Goal: Task Accomplishment & Management: Manage account settings

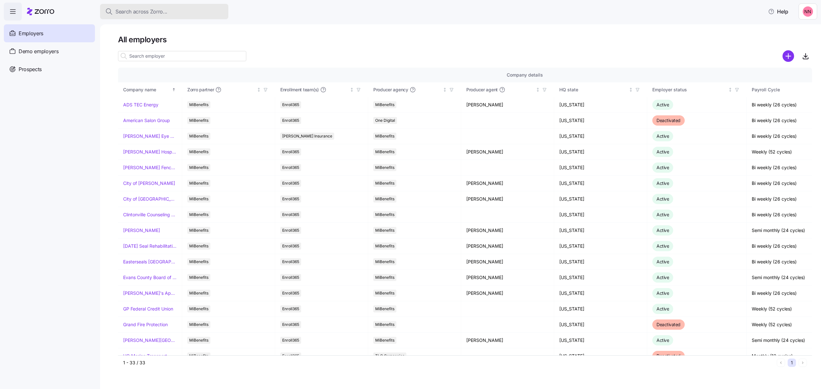
click at [156, 8] on span "Search across Zorro..." at bounding box center [141, 12] width 52 height 8
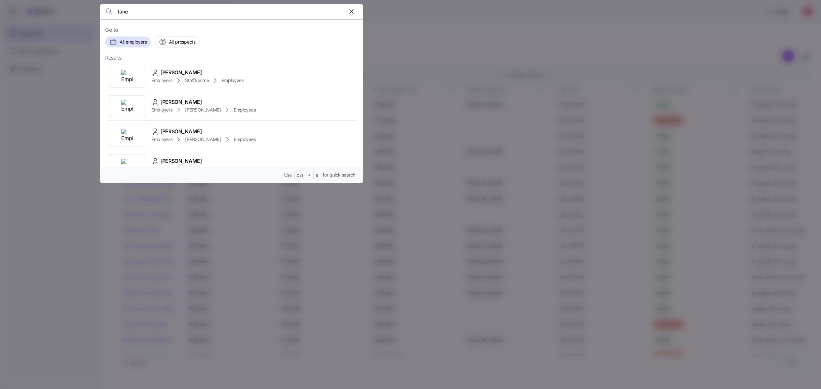
drag, startPoint x: 138, startPoint y: 13, endPoint x: 92, endPoint y: 11, distance: 45.3
click at [92, 385] on div "lane Go to All employers All prospects Results [PERSON_NAME] Employers StaffSou…" at bounding box center [410, 385] width 821 height 0
type input "[PERSON_NAME]"
click at [351, 10] on icon "button" at bounding box center [352, 12] width 8 height 8
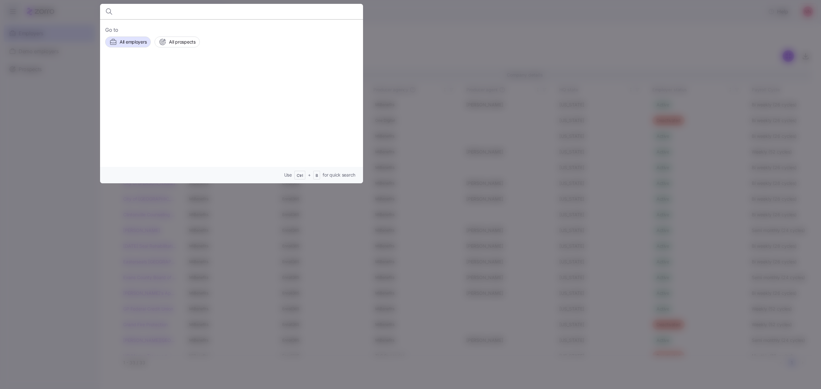
click at [140, 13] on input at bounding box center [200, 11] width 164 height 15
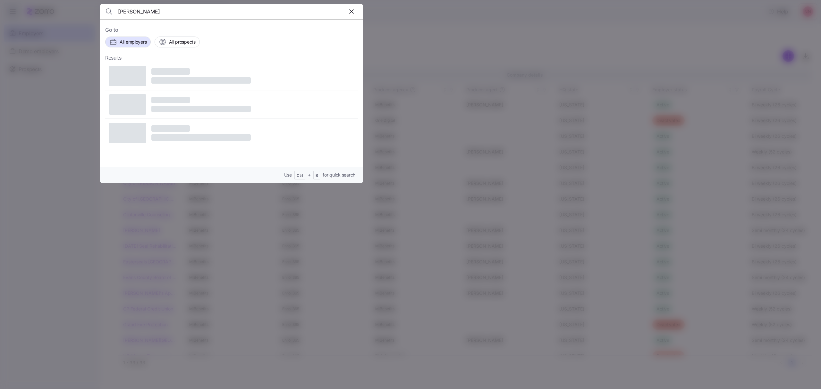
type input "[PERSON_NAME]"
click at [175, 71] on span "[PERSON_NAME]" at bounding box center [181, 73] width 42 height 8
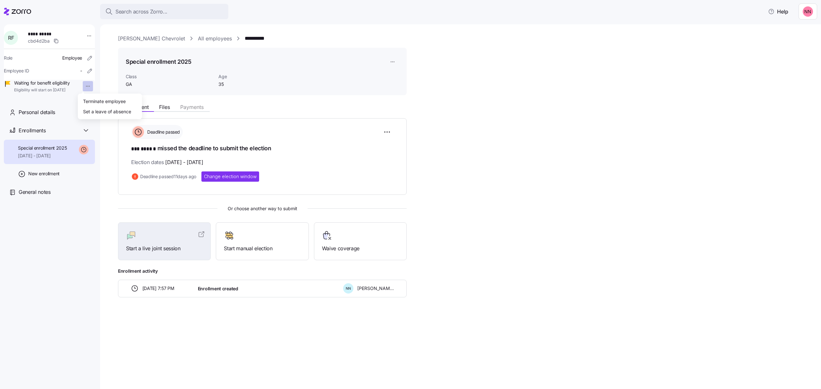
click at [81, 86] on html "**********" at bounding box center [410, 192] width 821 height 385
click at [91, 100] on div "Terminate employee" at bounding box center [104, 100] width 43 height 7
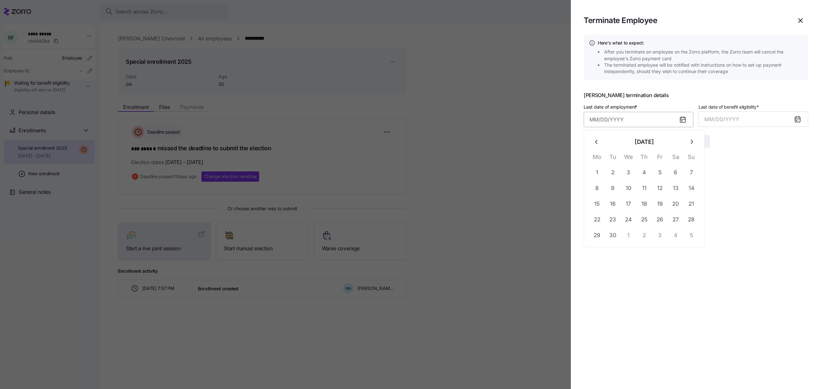
click at [660, 119] on input "Last date of employment *" at bounding box center [639, 119] width 110 height 15
click at [643, 218] on button "25" at bounding box center [643, 219] width 15 height 15
type input "[DATE]"
click at [731, 119] on span "MM/DD/YYYY" at bounding box center [721, 119] width 35 height 6
click at [796, 191] on button "Sep" at bounding box center [795, 190] width 37 height 15
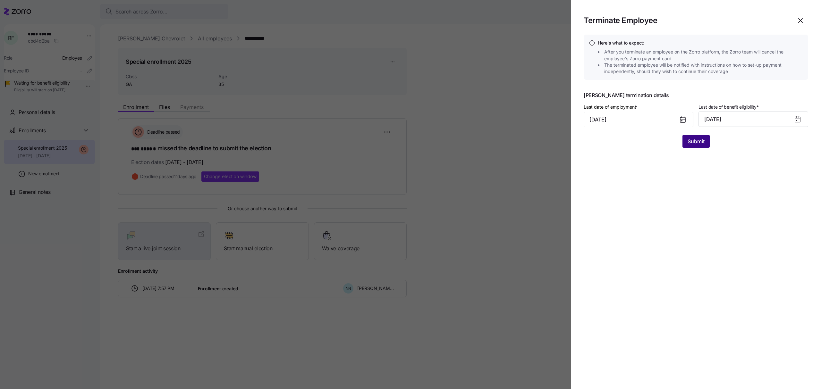
click at [700, 140] on span "Submit" at bounding box center [695, 142] width 17 height 8
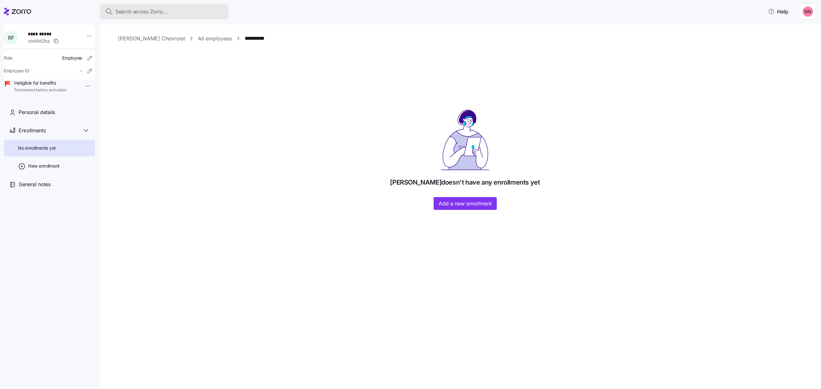
click at [151, 11] on span "Search across Zorro..." at bounding box center [141, 12] width 52 height 8
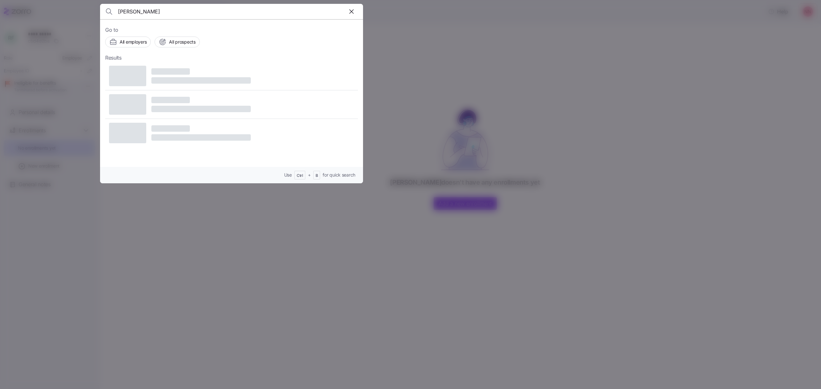
type input "[PERSON_NAME]"
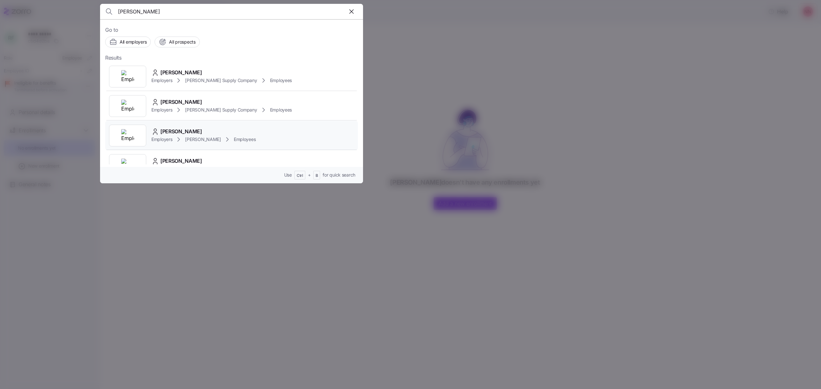
click at [178, 132] on span "[PERSON_NAME]" at bounding box center [181, 132] width 42 height 8
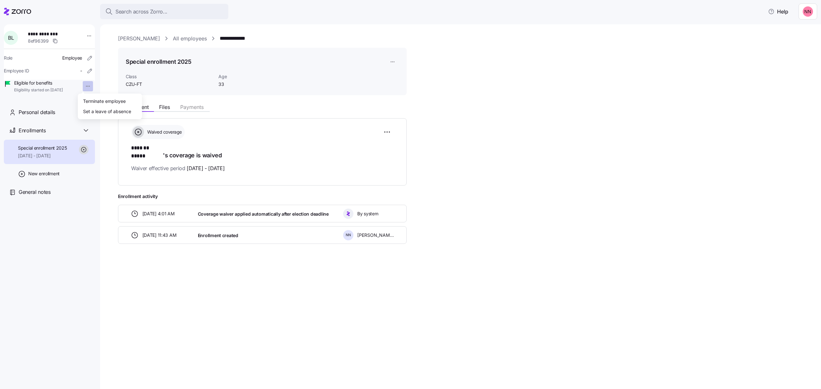
click at [81, 83] on html "**********" at bounding box center [410, 192] width 821 height 385
click at [94, 100] on div "Terminate employee" at bounding box center [104, 100] width 43 height 7
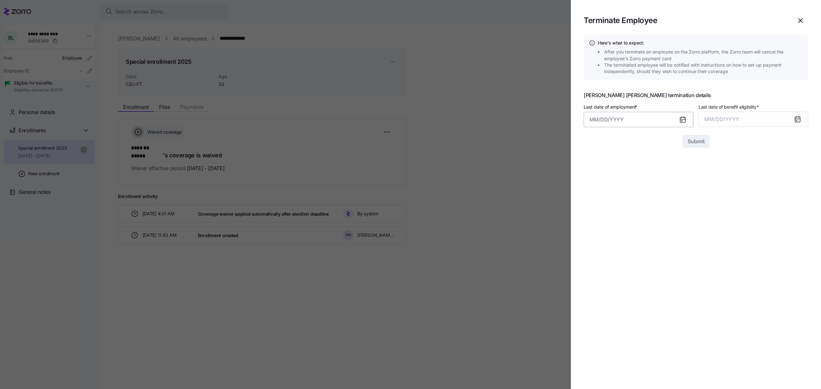
click at [610, 120] on input "Last date of employment *" at bounding box center [639, 119] width 110 height 15
click at [597, 137] on button "button" at bounding box center [596, 141] width 15 height 15
click at [692, 218] on button "24" at bounding box center [691, 219] width 15 height 15
type input "[DATE]"
click at [725, 115] on button "MM/DD/YYYY" at bounding box center [753, 119] width 110 height 15
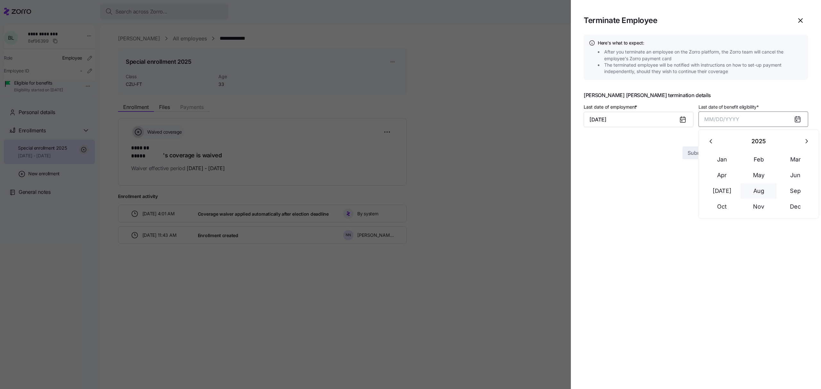
click at [763, 190] on button "Aug" at bounding box center [758, 190] width 37 height 15
click at [697, 142] on span "Submit" at bounding box center [695, 142] width 17 height 8
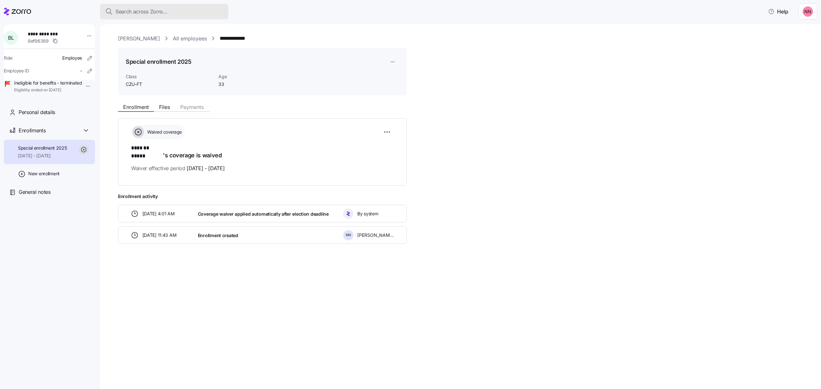
click at [167, 8] on span "Search across Zorro..." at bounding box center [141, 12] width 52 height 8
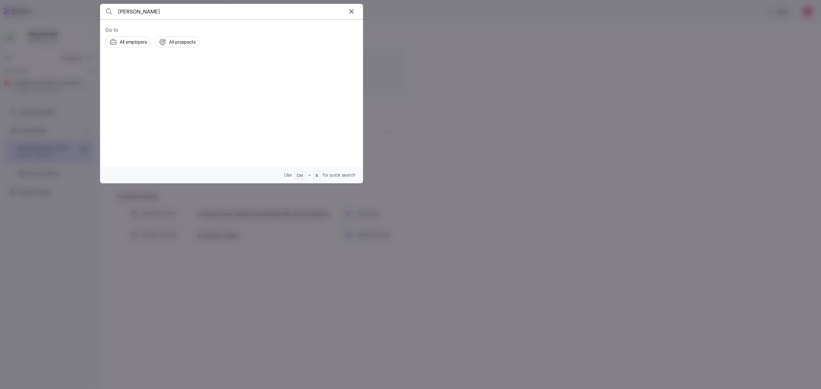
type input "[PERSON_NAME]"
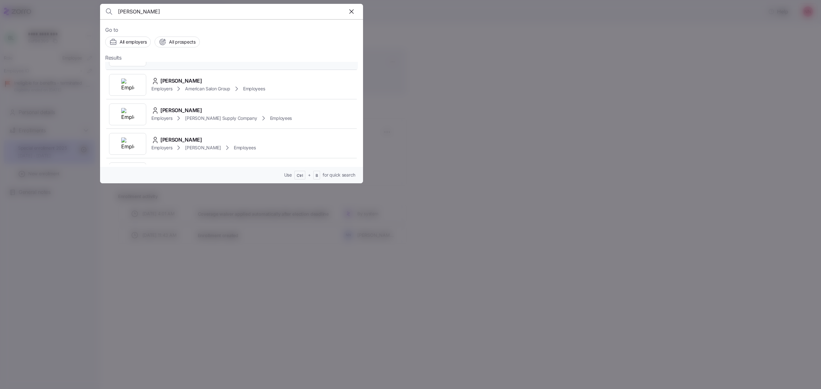
scroll to position [85, 0]
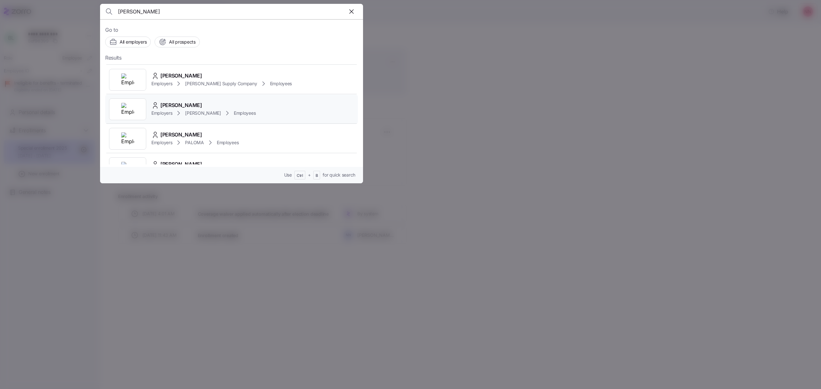
click at [202, 103] on span "[PERSON_NAME]" at bounding box center [181, 105] width 42 height 8
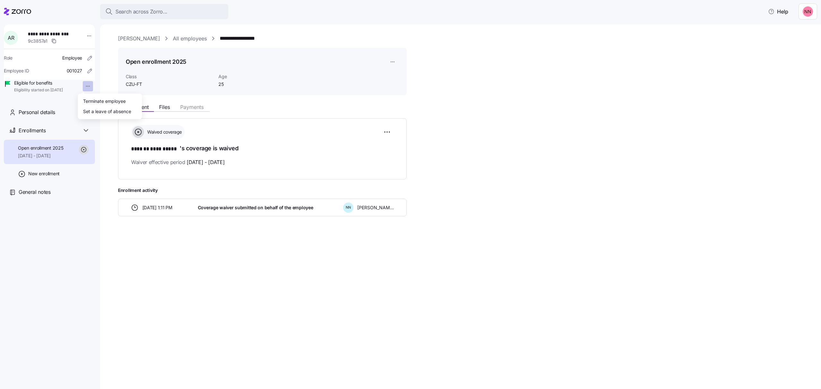
click at [85, 85] on html "**********" at bounding box center [410, 192] width 821 height 385
click at [92, 100] on div "Terminate employee" at bounding box center [104, 100] width 43 height 7
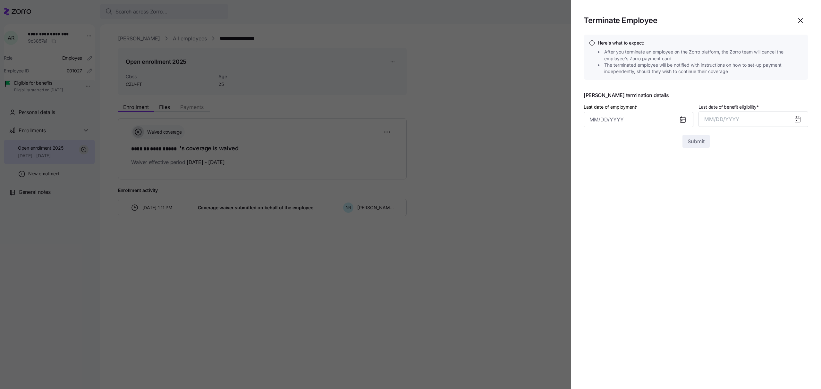
click at [630, 121] on input "Last date of employment *" at bounding box center [639, 119] width 110 height 15
click at [595, 200] on button "15" at bounding box center [596, 203] width 15 height 15
type input "[DATE]"
click at [745, 120] on button "MM/DD/YYYY" at bounding box center [753, 119] width 110 height 15
click at [799, 189] on button "Sep" at bounding box center [795, 190] width 37 height 15
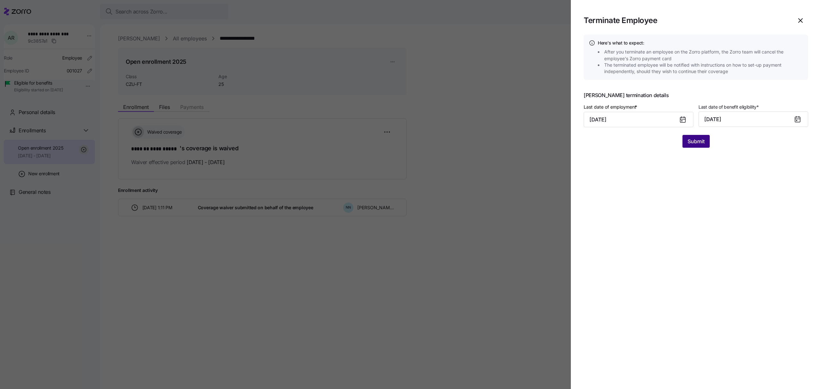
click at [697, 139] on span "Submit" at bounding box center [695, 142] width 17 height 8
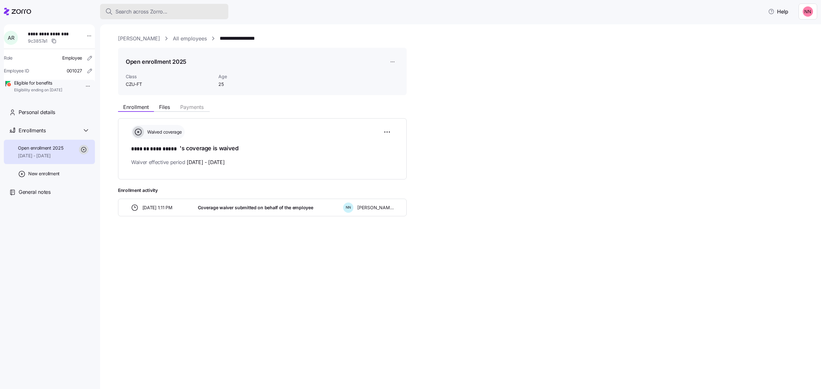
click at [171, 8] on div "Search across Zorro..." at bounding box center [164, 12] width 118 height 8
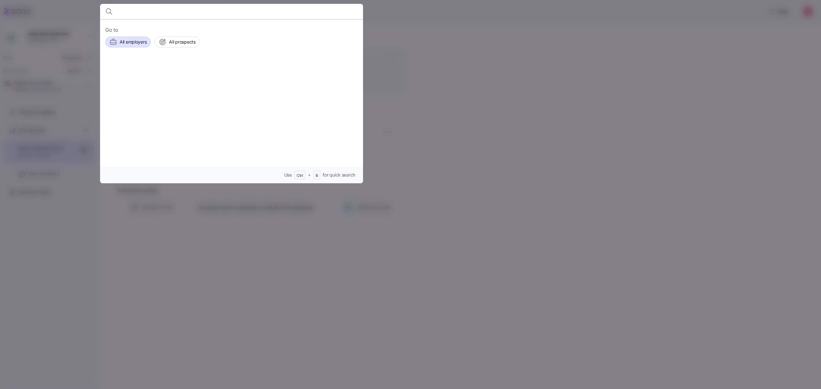
click at [137, 45] on span "All employers" at bounding box center [133, 42] width 27 height 6
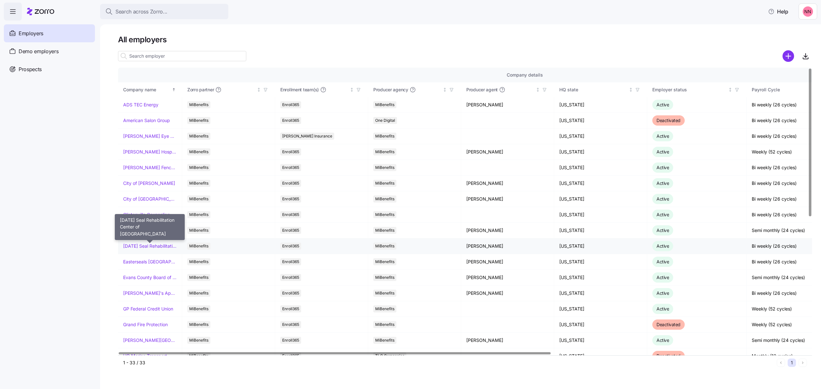
click at [162, 245] on link "[DATE] Seal Rehabilitation Center of [GEOGRAPHIC_DATA]" at bounding box center [150, 246] width 54 height 6
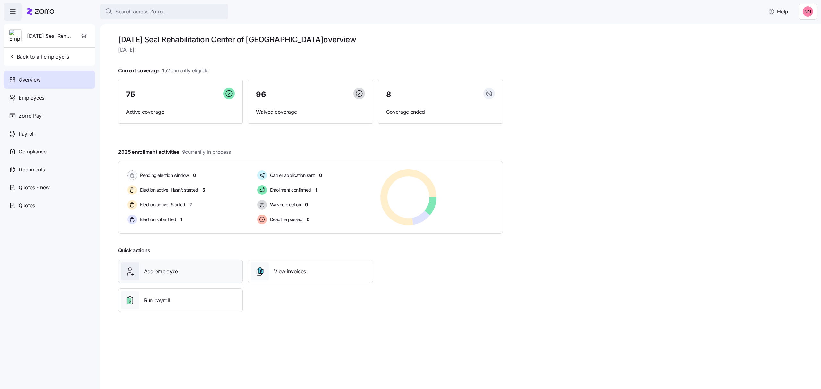
click at [184, 271] on div "Add employee" at bounding box center [180, 272] width 119 height 18
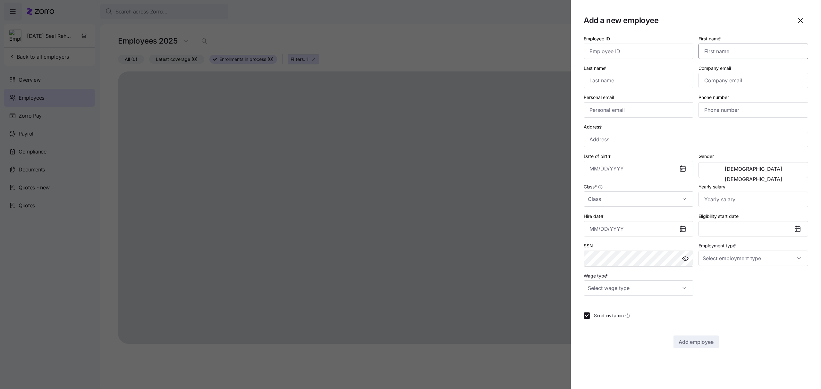
click at [732, 48] on input "First name *" at bounding box center [753, 51] width 110 height 15
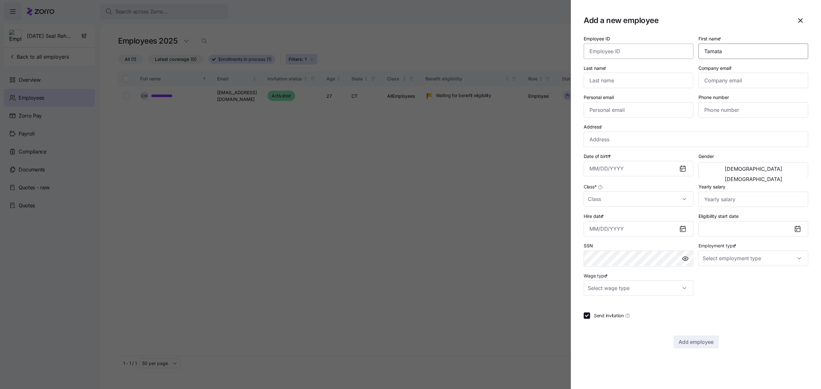
drag, startPoint x: 737, startPoint y: 49, endPoint x: 687, endPoint y: 50, distance: 50.0
click at [687, 50] on div "Employee ID First name * [PERSON_NAME] Last name * Company email * Personal ema…" at bounding box center [696, 165] width 230 height 266
type input "[PERSON_NAME]"
drag, startPoint x: 617, startPoint y: 85, endPoint x: 620, endPoint y: 76, distance: 9.1
click at [617, 85] on input "Last name *" at bounding box center [639, 80] width 110 height 15
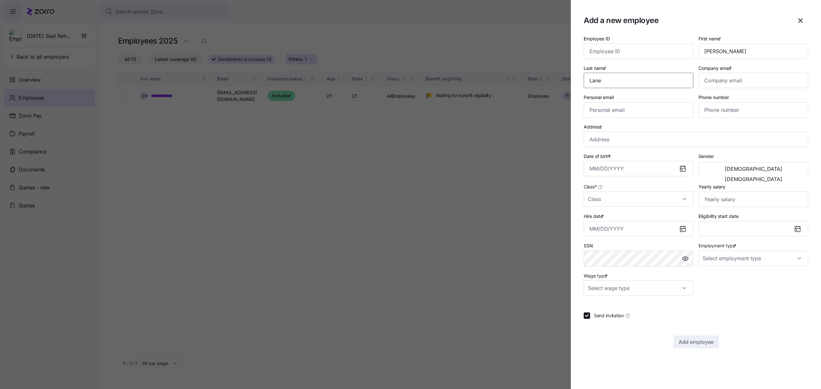
type input "Lane"
click at [729, 85] on input "Company email *" at bounding box center [753, 80] width 110 height 15
paste input "[EMAIL_ADDRESS][DOMAIN_NAME]"
type input "[EMAIL_ADDRESS][DOMAIN_NAME]"
click at [731, 112] on input "Phone number" at bounding box center [753, 109] width 110 height 15
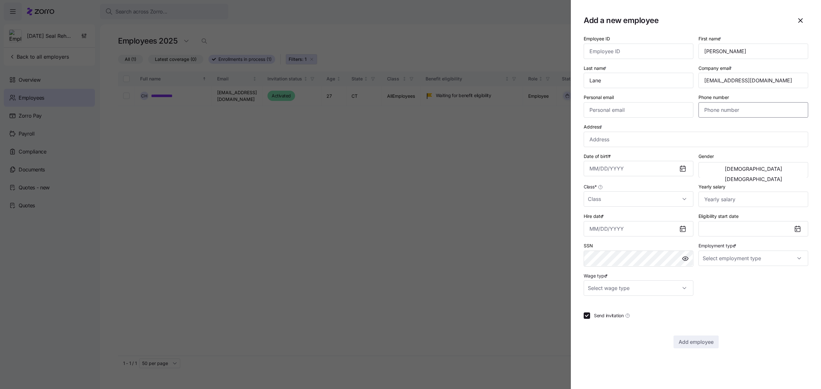
paste input "[PHONE_NUMBER]"
type input "[PHONE_NUMBER]"
click at [624, 142] on input "Address *" at bounding box center [696, 139] width 224 height 15
paste input "[STREET_ADDRESS]"
type input "[STREET_ADDRESS]"
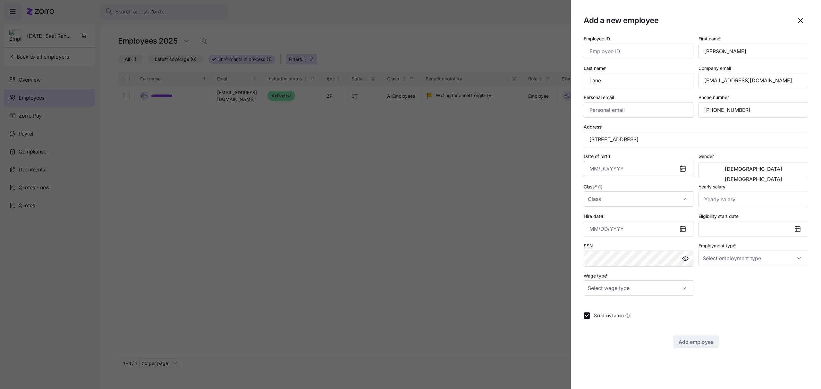
click at [606, 172] on input "Date of birth *" at bounding box center [639, 168] width 110 height 15
paste input "[DATE]"
type input "[DATE]"
click at [777, 177] on span "[DEMOGRAPHIC_DATA]" at bounding box center [753, 179] width 57 height 5
click at [651, 200] on input "Class *" at bounding box center [639, 198] width 110 height 15
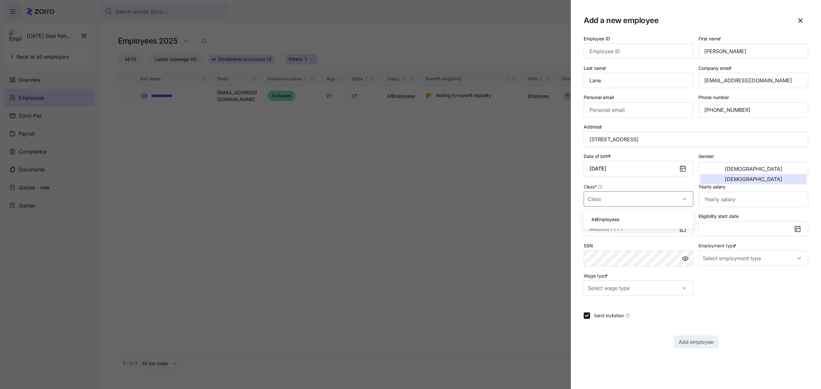
click at [623, 216] on div "AllEmployees" at bounding box center [638, 219] width 105 height 13
type input "AllEmployees"
click at [720, 198] on input "Yearly salary" at bounding box center [753, 199] width 110 height 15
type input "$36,420"
click at [650, 229] on input "Hire date *" at bounding box center [639, 228] width 110 height 15
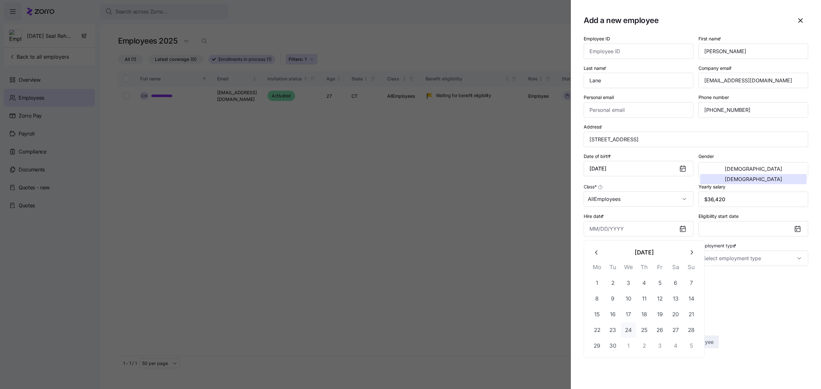
click at [626, 326] on button "24" at bounding box center [628, 330] width 15 height 15
type input "[DATE]"
click at [733, 261] on input "Employment type *" at bounding box center [753, 258] width 110 height 15
click at [726, 282] on div "Full Time" at bounding box center [753, 279] width 105 height 13
type input "Full Time"
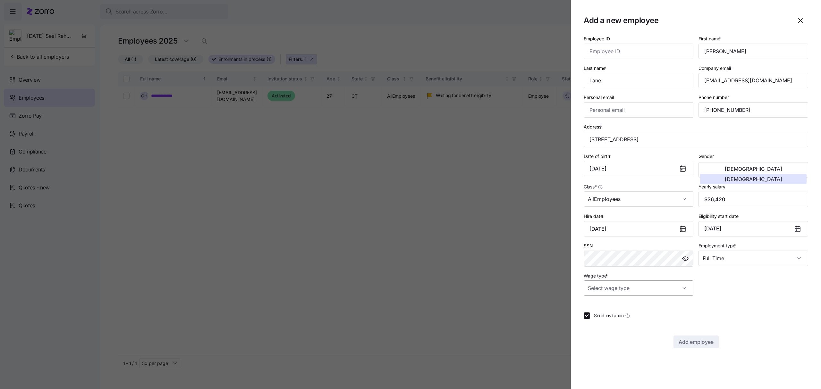
click at [684, 290] on input "Wage type *" at bounding box center [639, 288] width 110 height 15
click at [605, 321] on span "Hourly" at bounding box center [597, 323] width 13 height 7
type input "Hourly"
drag, startPoint x: 754, startPoint y: 81, endPoint x: 684, endPoint y: 81, distance: 69.9
click at [684, 81] on div "Employee ID First name * [PERSON_NAME] Last name * [PERSON_NAME] Company email …" at bounding box center [696, 165] width 230 height 266
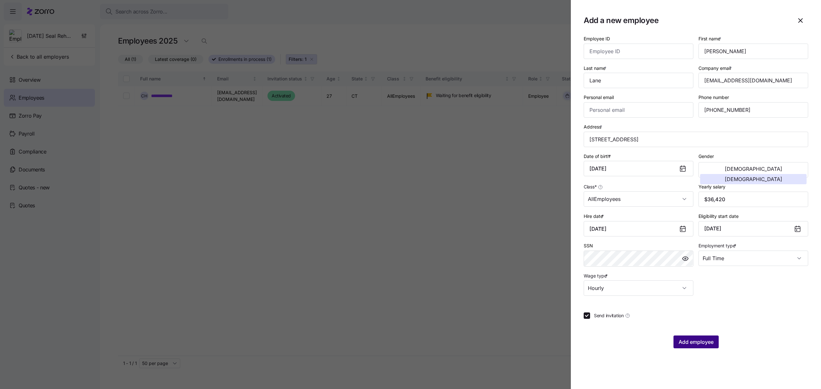
click at [695, 342] on span "Add employee" at bounding box center [695, 342] width 35 height 8
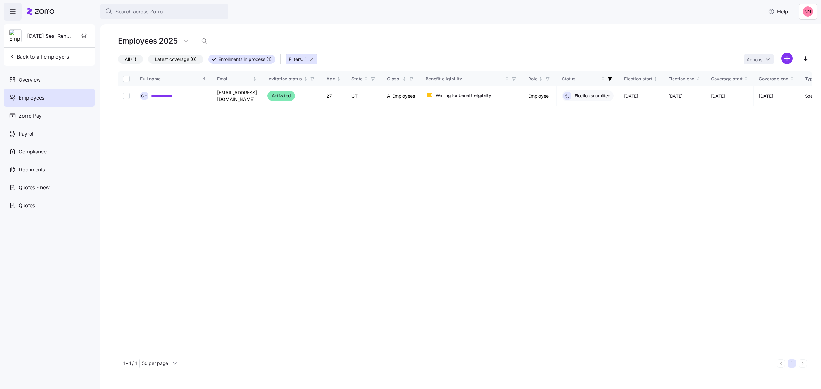
drag, startPoint x: 42, startPoint y: 97, endPoint x: 226, endPoint y: 124, distance: 185.9
click at [42, 97] on span "Employees" at bounding box center [32, 98] width 26 height 8
click at [29, 96] on span "Employees" at bounding box center [32, 98] width 26 height 8
click at [314, 56] on span "Filters: 1" at bounding box center [302, 59] width 26 height 6
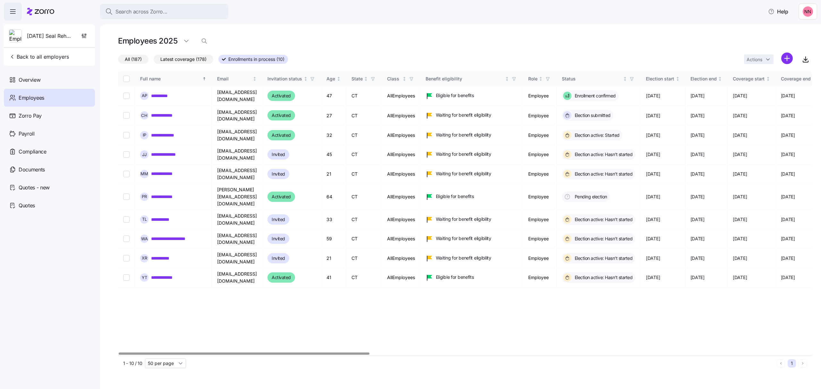
click at [133, 57] on span "All (187)" at bounding box center [133, 59] width 17 height 8
click at [118, 61] on input "All (187)" at bounding box center [118, 61] width 0 height 0
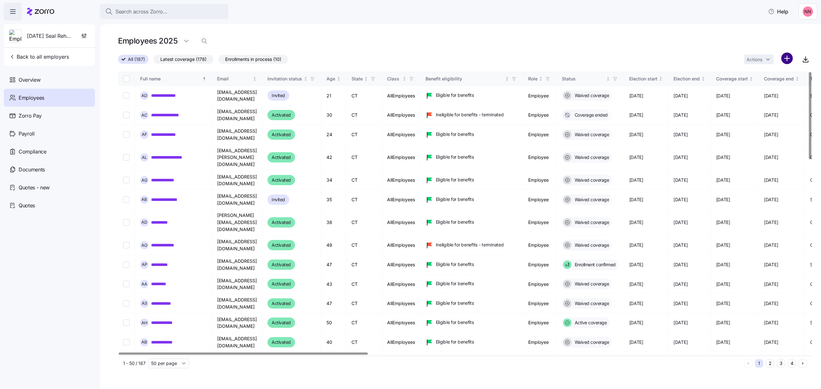
click at [784, 55] on html "**********" at bounding box center [410, 192] width 821 height 385
drag, startPoint x: 757, startPoint y: 85, endPoint x: 460, endPoint y: 118, distance: 299.4
click at [757, 84] on span "Add a new employee" at bounding box center [766, 86] width 43 height 6
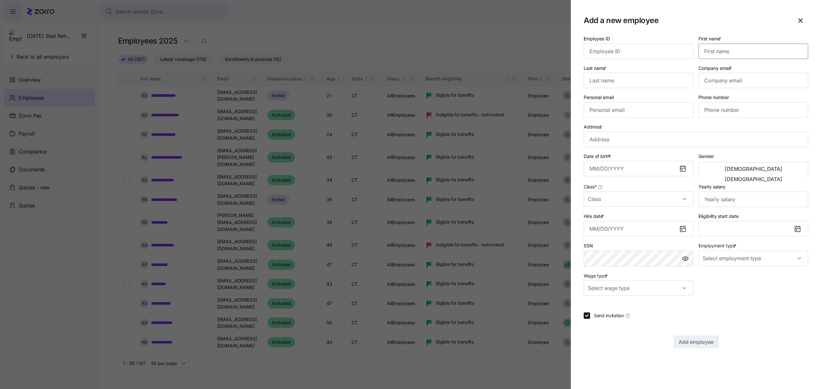
click at [710, 53] on input "First name *" at bounding box center [753, 51] width 110 height 15
type input "[PERSON_NAME]"
click at [707, 80] on input "Company email *" at bounding box center [753, 80] width 110 height 15
paste input "[EMAIL_ADDRESS][DOMAIN_NAME]"
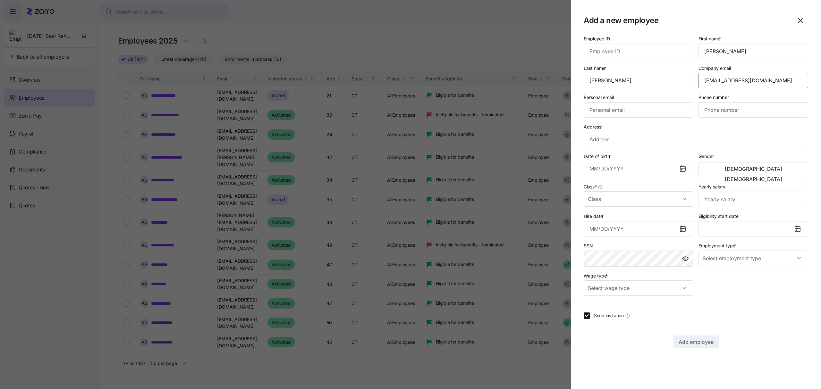
type input "[EMAIL_ADDRESS][DOMAIN_NAME]"
click at [721, 108] on input "Phone number" at bounding box center [753, 109] width 110 height 15
paste input "[PHONE_NUMBER]"
type input "[PHONE_NUMBER]"
click at [645, 144] on input "Address *" at bounding box center [696, 139] width 224 height 15
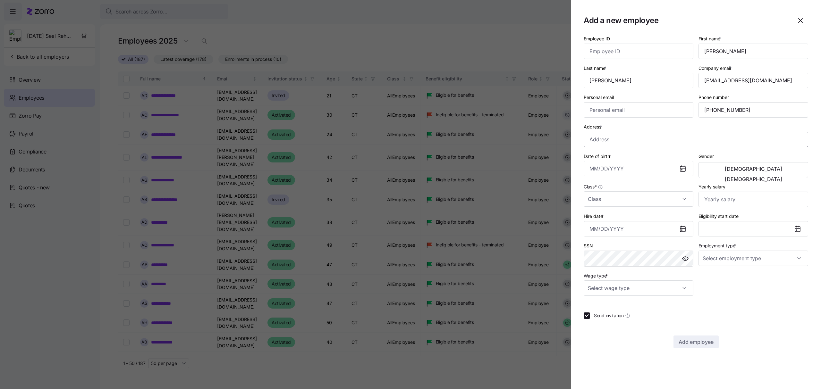
paste input "[STREET_ADDRESS]"
type input "[STREET_ADDRESS]"
click at [616, 173] on input "Date of birth *" at bounding box center [639, 168] width 110 height 15
paste input "[DATE]"
type input "[DATE]"
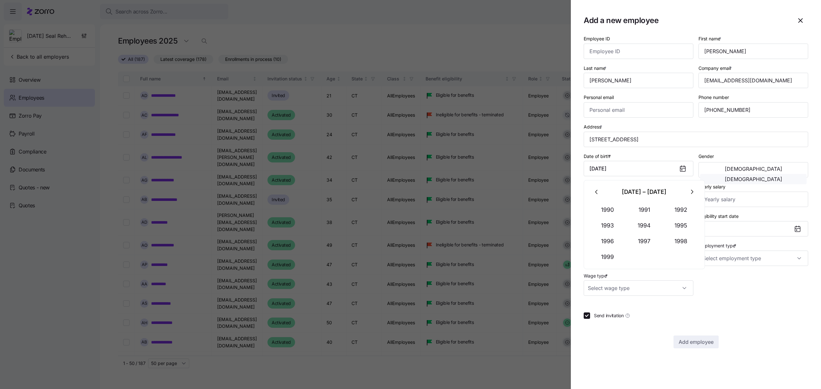
click at [782, 177] on span "[DEMOGRAPHIC_DATA]" at bounding box center [753, 179] width 57 height 5
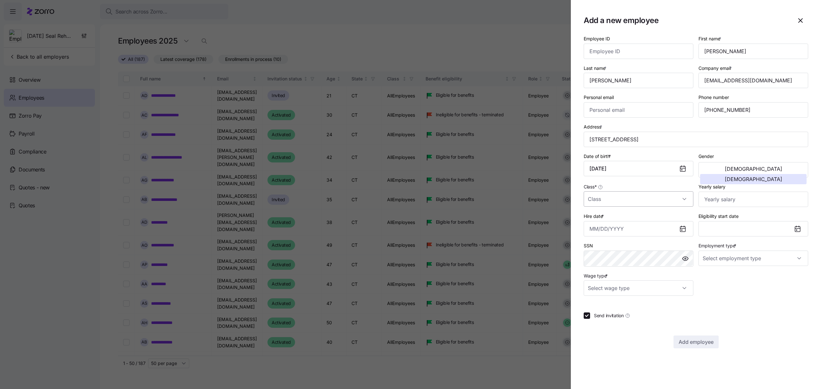
click at [659, 199] on input "Class *" at bounding box center [639, 198] width 110 height 15
click at [621, 220] on div "AllEmployees" at bounding box center [638, 219] width 105 height 13
type input "AllEmployees"
click at [742, 199] on input "Yearly salary" at bounding box center [753, 199] width 110 height 15
type input "$48,568"
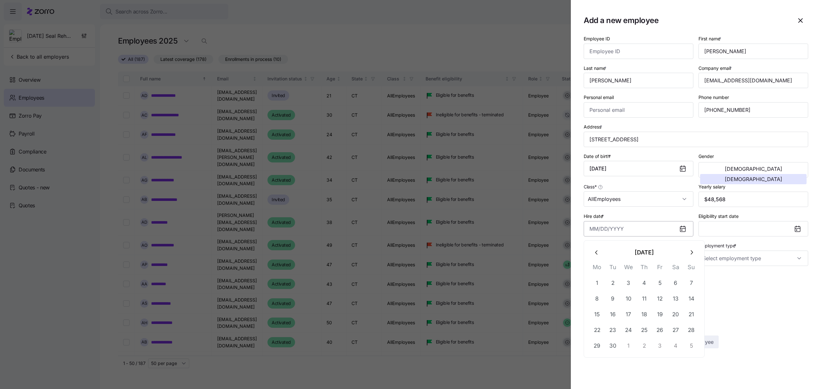
click at [664, 230] on input "Hire date *" at bounding box center [639, 228] width 110 height 15
click at [629, 324] on button "24" at bounding box center [628, 330] width 15 height 15
type input "[DATE]"
click at [797, 259] on input "Employment type *" at bounding box center [753, 258] width 110 height 15
click at [707, 280] on span "Full Time" at bounding box center [715, 279] width 19 height 7
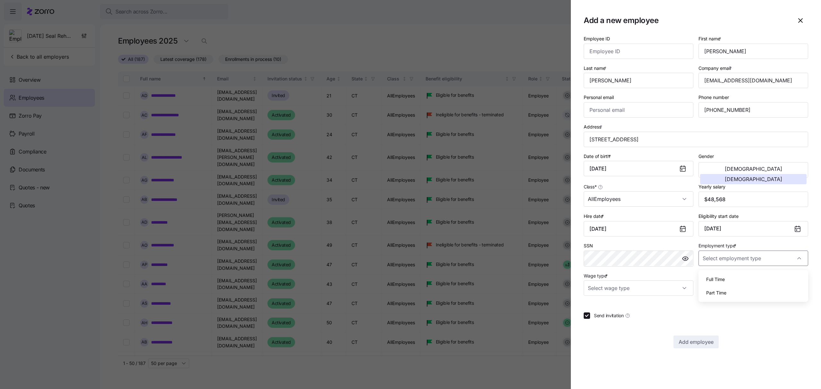
type input "Full Time"
click at [684, 289] on input "Wage type *" at bounding box center [639, 288] width 110 height 15
click at [619, 322] on div "Hourly" at bounding box center [638, 322] width 105 height 13
type input "Hourly"
drag, startPoint x: 761, startPoint y: 81, endPoint x: 699, endPoint y: 81, distance: 61.6
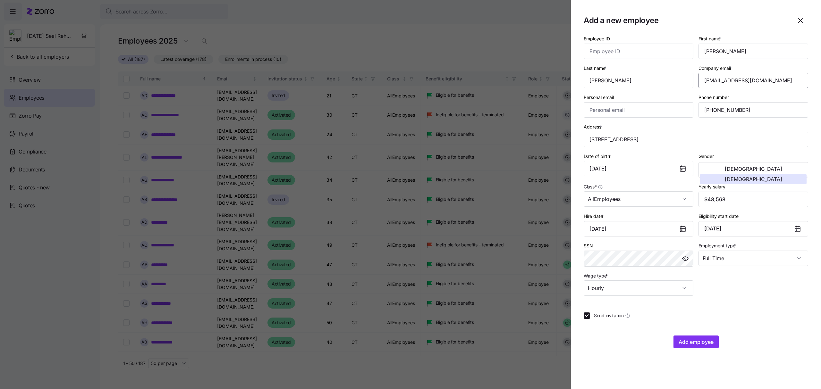
click at [699, 81] on input "[EMAIL_ADDRESS][DOMAIN_NAME]" at bounding box center [753, 80] width 110 height 15
click at [692, 341] on span "Add employee" at bounding box center [695, 342] width 35 height 8
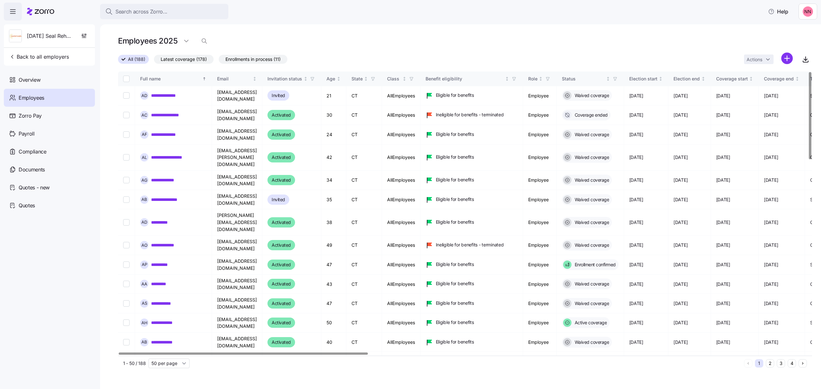
click at [787, 56] on html "**********" at bounding box center [410, 192] width 821 height 385
click at [751, 85] on span "Add a new employee" at bounding box center [766, 86] width 43 height 6
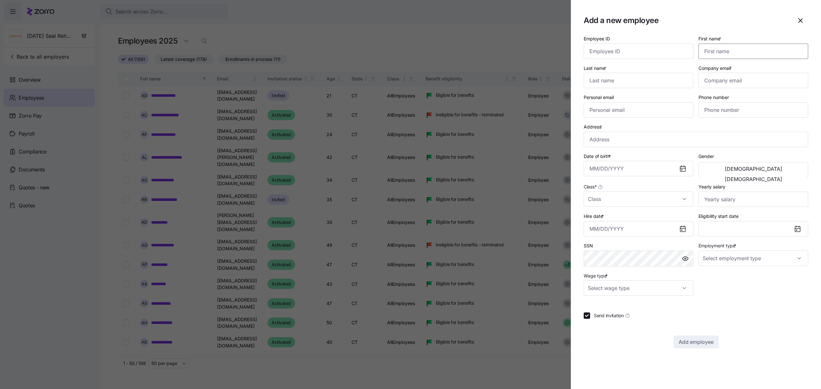
click at [722, 50] on input "First name *" at bounding box center [753, 51] width 110 height 15
type input "[PERSON_NAME]"
click at [748, 82] on input "Company email *" at bounding box center [753, 80] width 110 height 15
paste input "[EMAIL_ADDRESS][DOMAIN_NAME]"
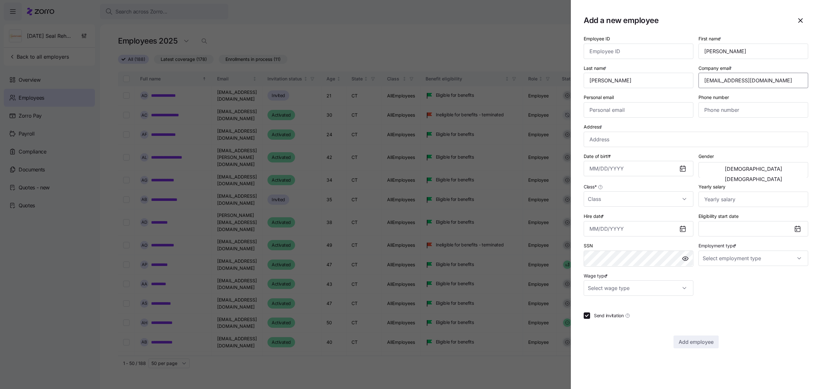
type input "[EMAIL_ADDRESS][DOMAIN_NAME]"
click at [728, 109] on input "Phone number" at bounding box center [753, 109] width 110 height 15
paste input "[PHONE_NUMBER]"
type input "[PHONE_NUMBER]"
click at [619, 140] on input "Address *" at bounding box center [696, 139] width 224 height 15
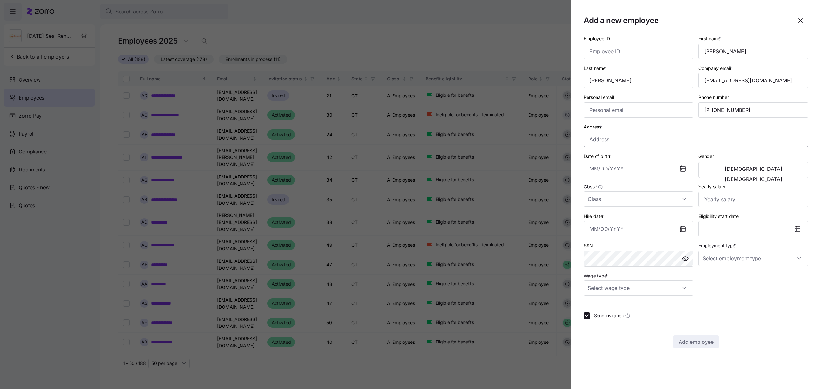
paste input "[STREET_ADDRESS]"
type input "[STREET_ADDRESS]"
click at [619, 170] on input "Date of birth *" at bounding box center [639, 168] width 110 height 15
paste input "[PHONE_NUMBER]"
type input "[PHONE_NUMBER]"
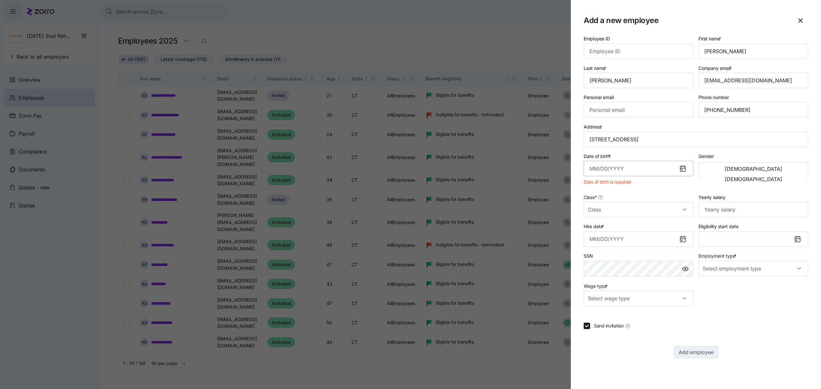
click at [602, 168] on input "Date of birth *" at bounding box center [639, 168] width 110 height 15
paste input "[DATE]"
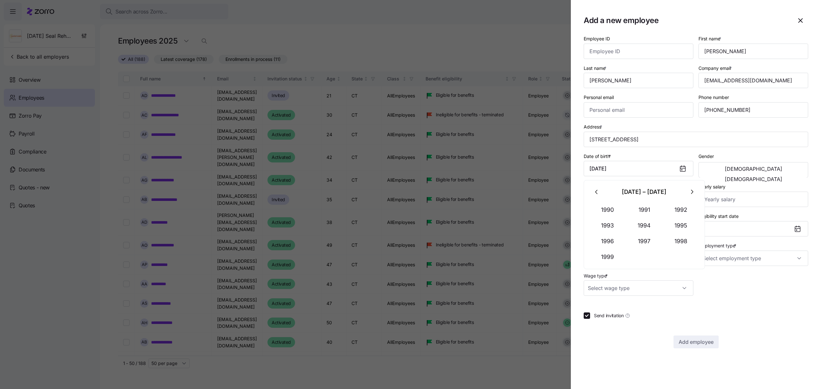
type input "[DATE]"
click at [736, 152] on div "Gender [DEMOGRAPHIC_DATA] [DEMOGRAPHIC_DATA]" at bounding box center [753, 165] width 115 height 31
click at [782, 177] on span "[DEMOGRAPHIC_DATA]" at bounding box center [753, 179] width 57 height 5
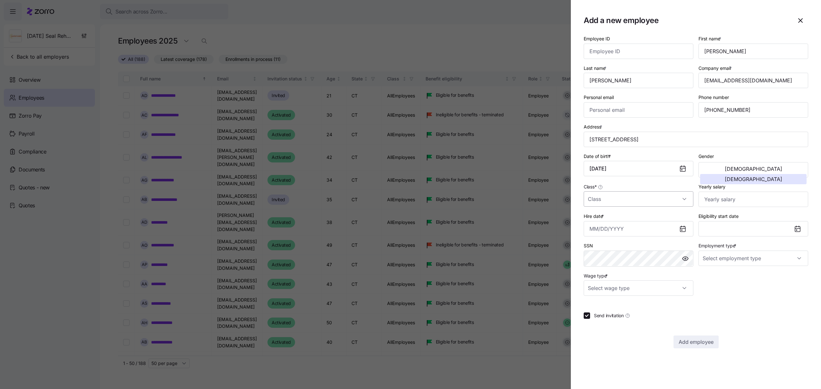
click at [688, 195] on input "Class *" at bounding box center [639, 198] width 110 height 15
click at [616, 217] on span "AllEmployees" at bounding box center [605, 219] width 28 height 7
type input "AllEmployees"
click at [753, 202] on input "Yearly salary" at bounding box center [753, 199] width 110 height 15
type input "$39,520"
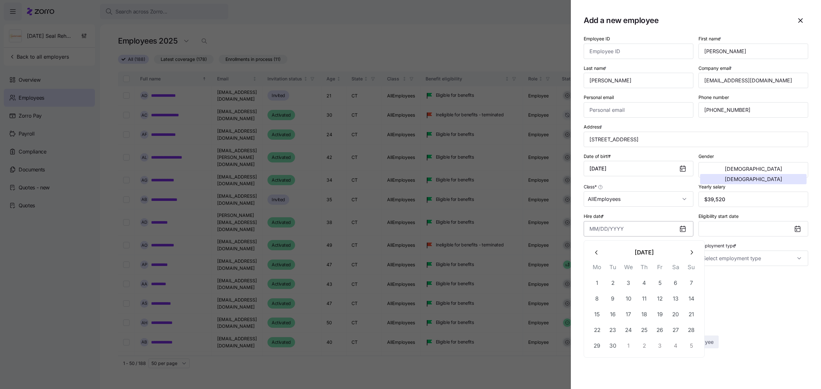
click at [643, 229] on input "Hire date *" at bounding box center [639, 228] width 110 height 15
click at [595, 330] on button "22" at bounding box center [596, 330] width 15 height 15
type input "[DATE]"
click at [734, 259] on input "Employment type *" at bounding box center [753, 258] width 110 height 15
click at [720, 279] on span "Full Time" at bounding box center [715, 279] width 19 height 7
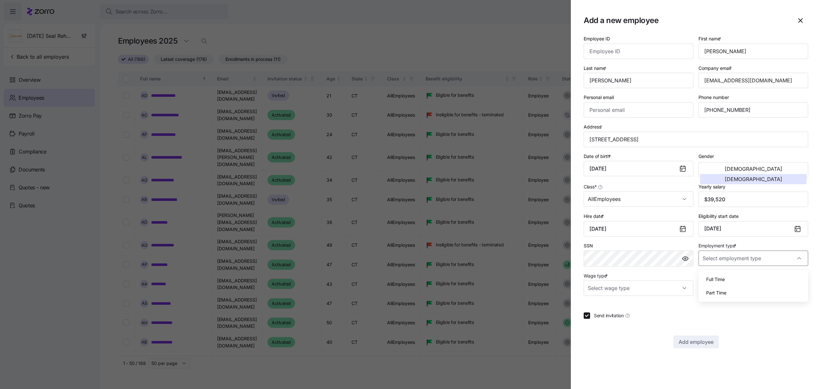
type input "Full Time"
click at [657, 289] on input "Wage type *" at bounding box center [639, 288] width 110 height 15
click at [606, 322] on div "Hourly" at bounding box center [638, 322] width 105 height 13
type input "Hourly"
drag, startPoint x: 760, startPoint y: 156, endPoint x: 766, endPoint y: 90, distance: 67.0
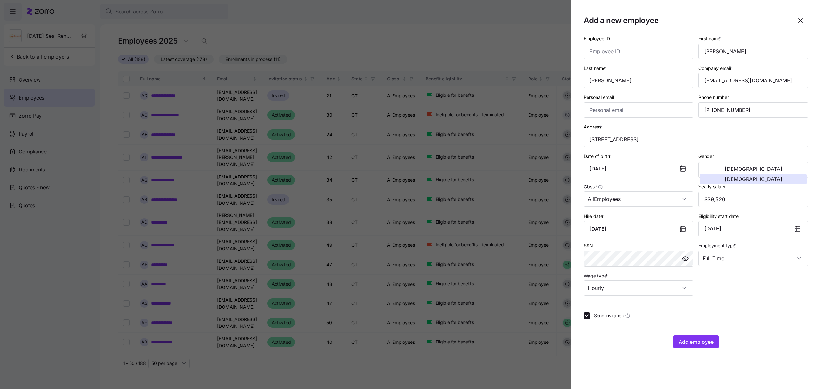
click at [766, 90] on div "Company email * [EMAIL_ADDRESS][DOMAIN_NAME]" at bounding box center [753, 76] width 115 height 29
drag, startPoint x: 762, startPoint y: 80, endPoint x: 696, endPoint y: 82, distance: 66.7
click at [696, 82] on div "Company email * [EMAIL_ADDRESS][DOMAIN_NAME]" at bounding box center [753, 76] width 115 height 29
click at [701, 344] on span "Add employee" at bounding box center [695, 342] width 35 height 8
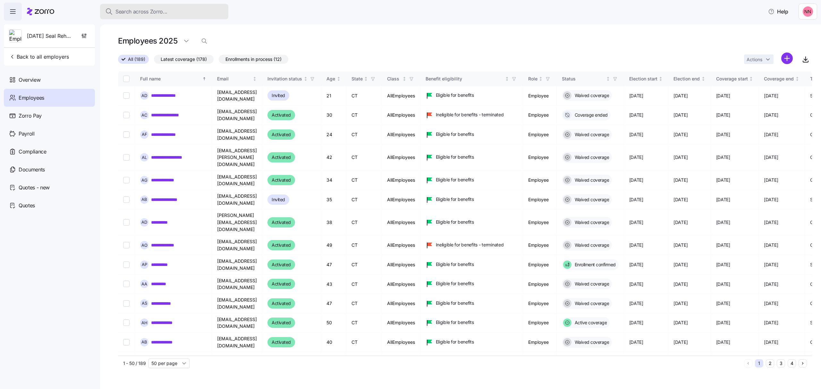
click at [149, 12] on span "Search across Zorro..." at bounding box center [141, 12] width 52 height 8
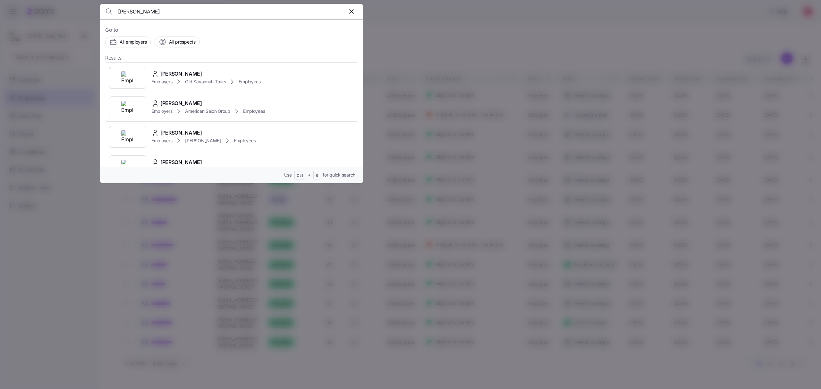
scroll to position [85, 0]
type input "[PERSON_NAME]"
drag, startPoint x: 202, startPoint y: 110, endPoint x: 201, endPoint y: 135, distance: 25.4
click at [203, 110] on span "[PERSON_NAME]" at bounding box center [203, 113] width 36 height 6
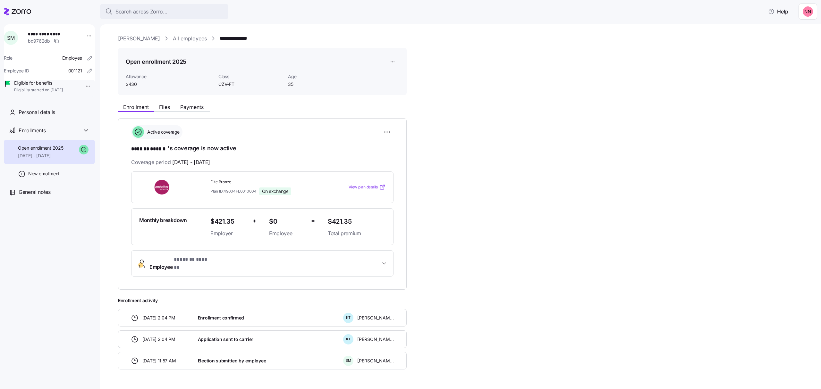
click at [81, 88] on html "**********" at bounding box center [410, 192] width 821 height 385
click at [84, 98] on div "Terminate employee" at bounding box center [104, 100] width 43 height 7
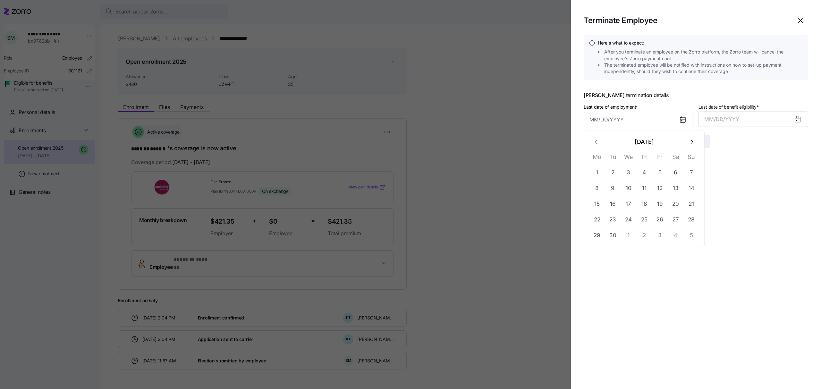
click at [626, 118] on input "Last date of employment *" at bounding box center [639, 119] width 110 height 15
click at [643, 218] on button "25" at bounding box center [643, 219] width 15 height 15
type input "[DATE]"
click at [725, 116] on span "MM/DD/YYYY" at bounding box center [721, 119] width 35 height 6
click at [793, 189] on button "Sep" at bounding box center [795, 190] width 37 height 15
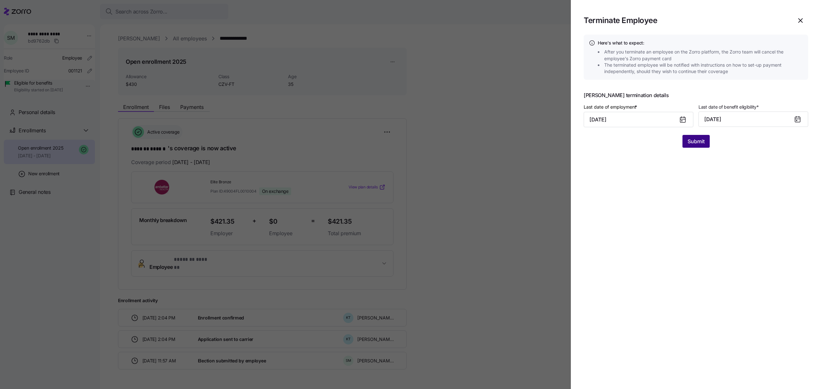
click at [689, 139] on span "Submit" at bounding box center [695, 142] width 17 height 8
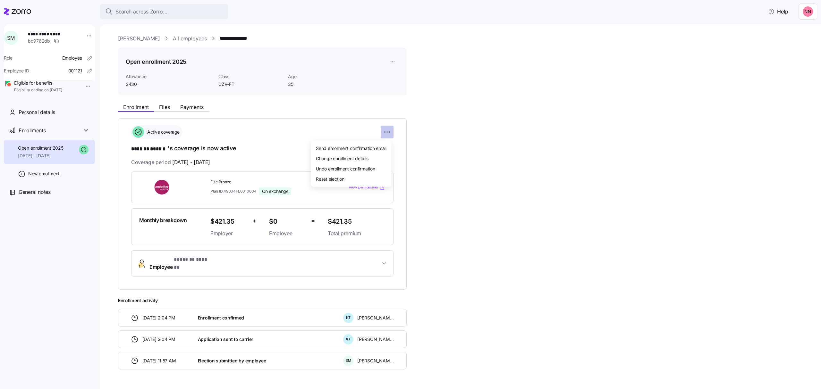
click at [384, 129] on html "**********" at bounding box center [410, 192] width 821 height 385
click at [370, 160] on div "Change enrollment details" at bounding box center [350, 158] width 75 height 10
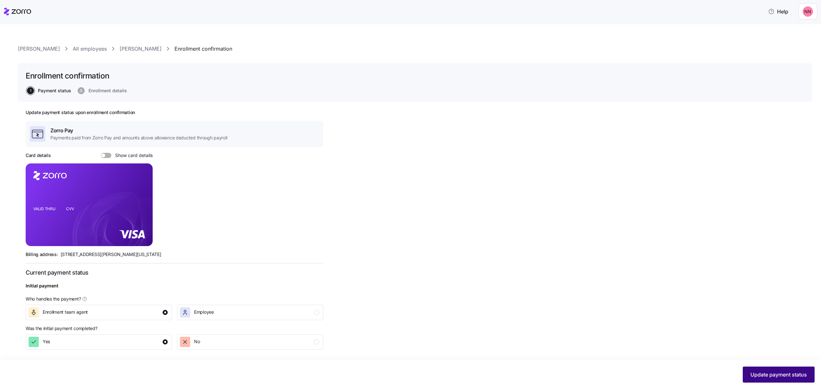
click at [782, 375] on span "Update payment status" at bounding box center [778, 375] width 56 height 8
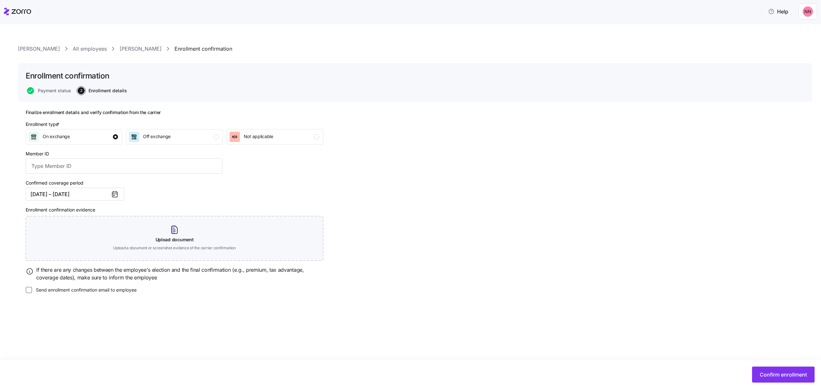
click at [115, 193] on icon at bounding box center [115, 194] width 8 height 8
click at [101, 195] on button "[DATE] – [DATE]" at bounding box center [75, 194] width 98 height 13
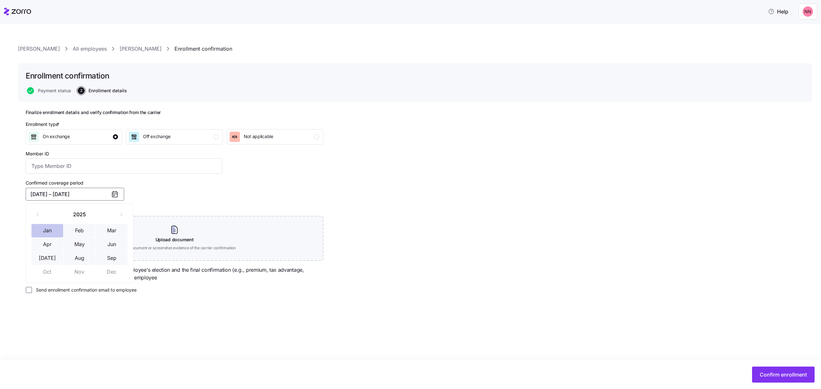
click at [47, 228] on button "Jan" at bounding box center [47, 230] width 32 height 13
click at [113, 257] on button "Sep" at bounding box center [112, 258] width 32 height 13
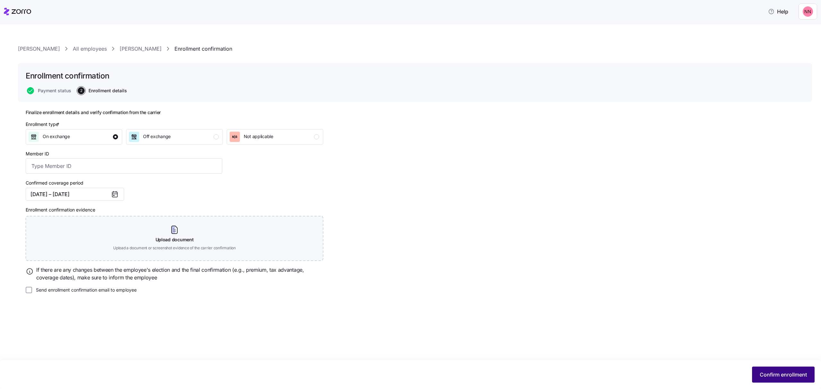
click at [764, 372] on span "Confirm enrollment" at bounding box center [783, 375] width 47 height 8
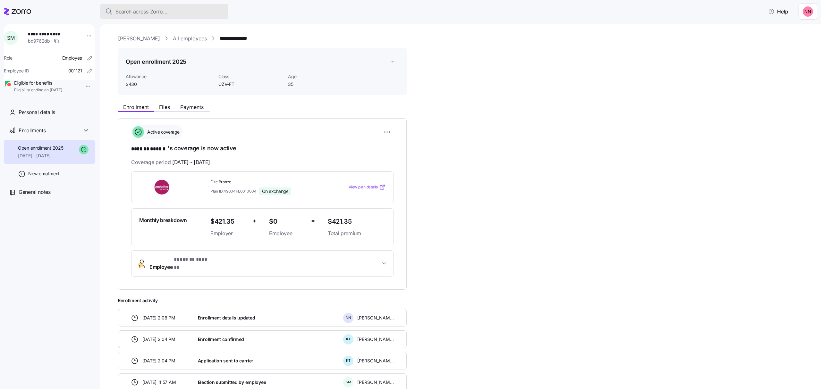
click at [153, 8] on span "Search across Zorro..." at bounding box center [141, 12] width 52 height 8
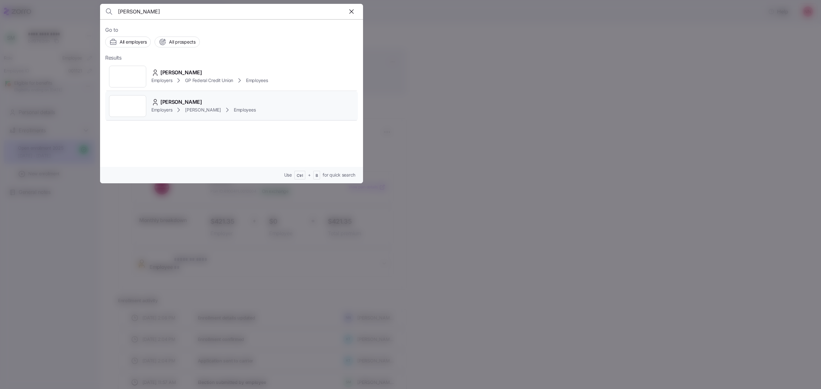
type input "[PERSON_NAME]"
click at [184, 101] on span "[PERSON_NAME]" at bounding box center [181, 102] width 42 height 8
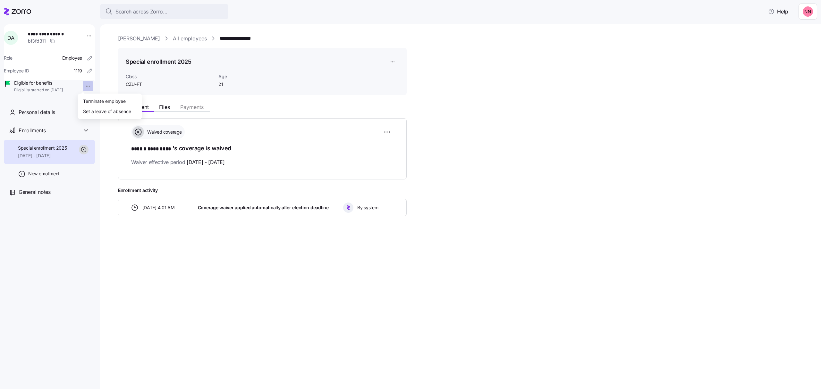
click at [81, 87] on html "**********" at bounding box center [410, 192] width 821 height 385
click at [83, 100] on div "Terminate employee" at bounding box center [104, 100] width 43 height 7
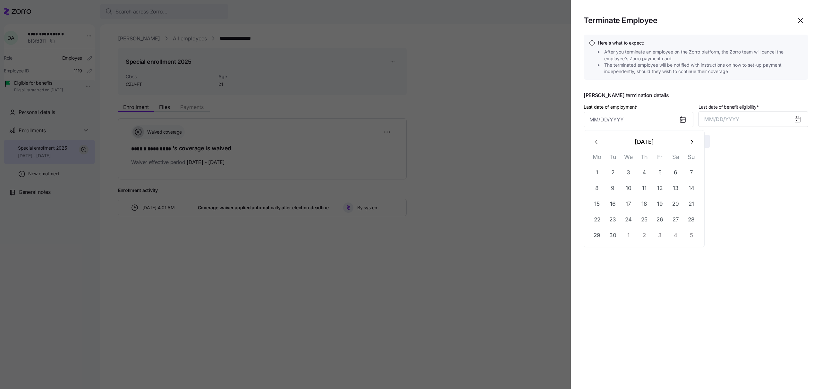
click at [654, 123] on input "Last date of employment *" at bounding box center [639, 119] width 110 height 15
click at [655, 202] on button "19" at bounding box center [659, 203] width 15 height 15
type input "[DATE]"
click at [735, 118] on span "MM/DD/YYYY" at bounding box center [721, 119] width 35 height 6
click at [798, 195] on button "Sep" at bounding box center [795, 190] width 37 height 15
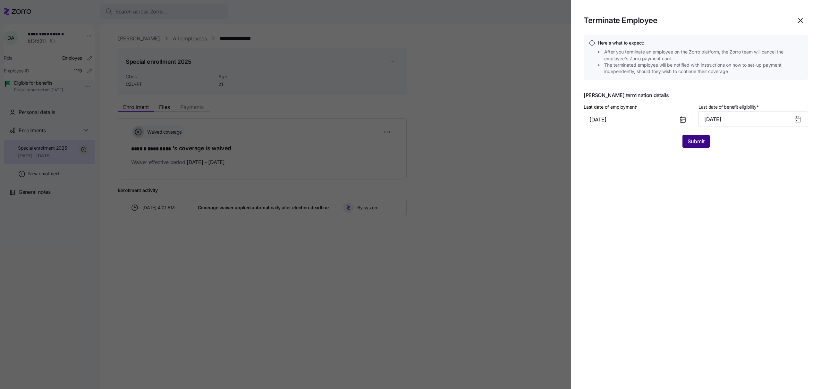
click at [703, 143] on span "Submit" at bounding box center [695, 142] width 17 height 8
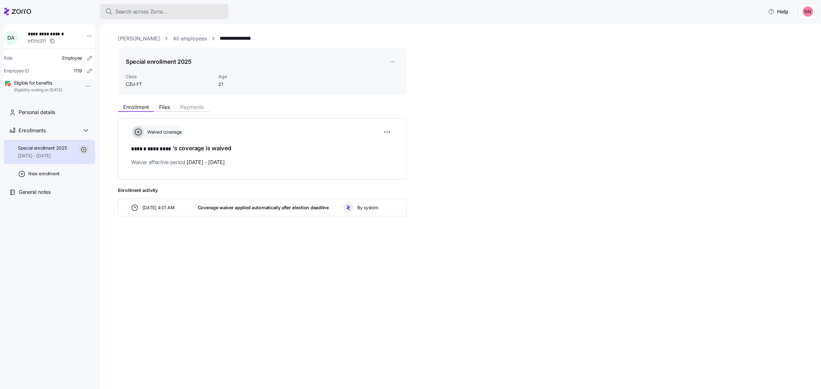
click at [167, 8] on span "Search across Zorro..." at bounding box center [141, 12] width 52 height 8
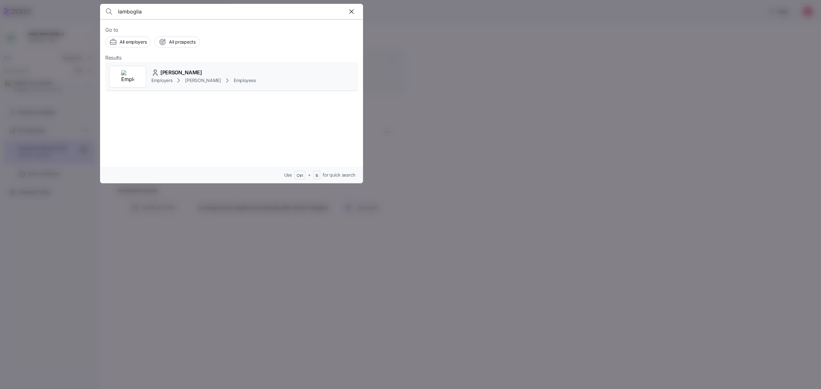
type input "lamboglia"
click at [191, 78] on span "[PERSON_NAME]" at bounding box center [203, 80] width 36 height 6
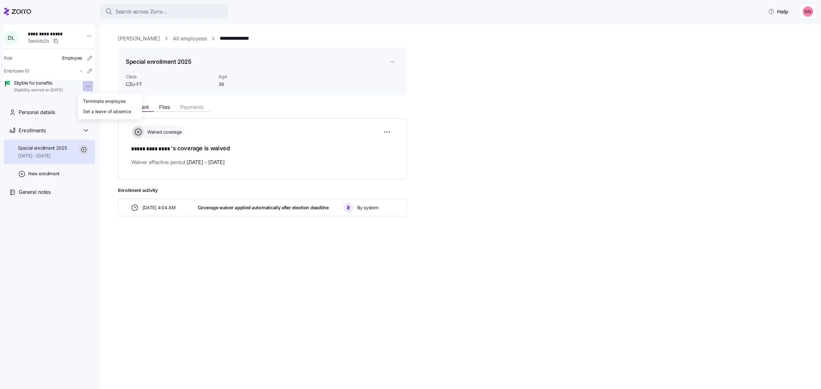
click at [80, 84] on html "**********" at bounding box center [410, 192] width 821 height 385
click at [90, 97] on div "Terminate employee" at bounding box center [109, 101] width 59 height 10
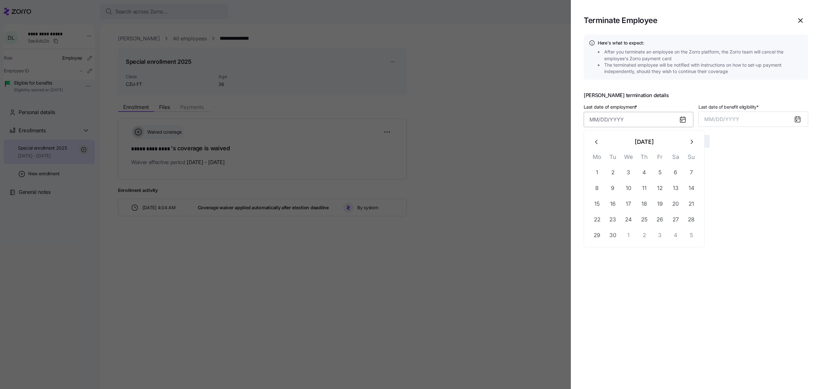
click at [644, 115] on input "Last date of employment *" at bounding box center [639, 119] width 110 height 15
click at [596, 137] on button "button" at bounding box center [596, 141] width 15 height 15
click at [658, 218] on button "22" at bounding box center [659, 219] width 15 height 15
type input "[DATE]"
click at [725, 119] on span "MM/DD/YYYY" at bounding box center [721, 119] width 35 height 6
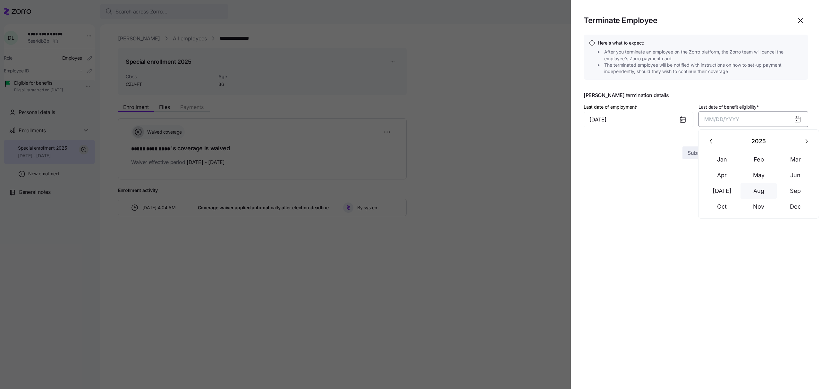
click at [761, 189] on button "Aug" at bounding box center [758, 190] width 37 height 15
click at [702, 144] on span "Submit" at bounding box center [695, 142] width 17 height 8
